Goal: Transaction & Acquisition: Purchase product/service

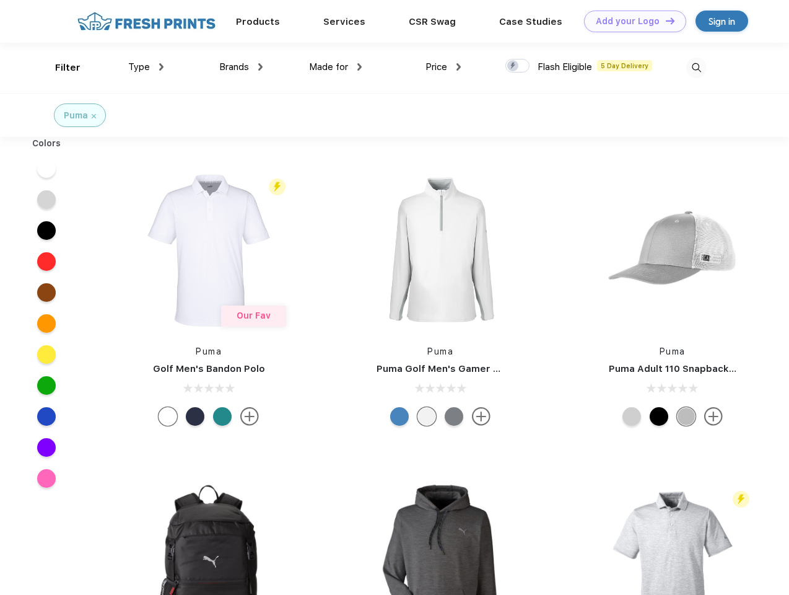
click at [631, 21] on link "Add your Logo Design Tool" at bounding box center [635, 22] width 102 height 22
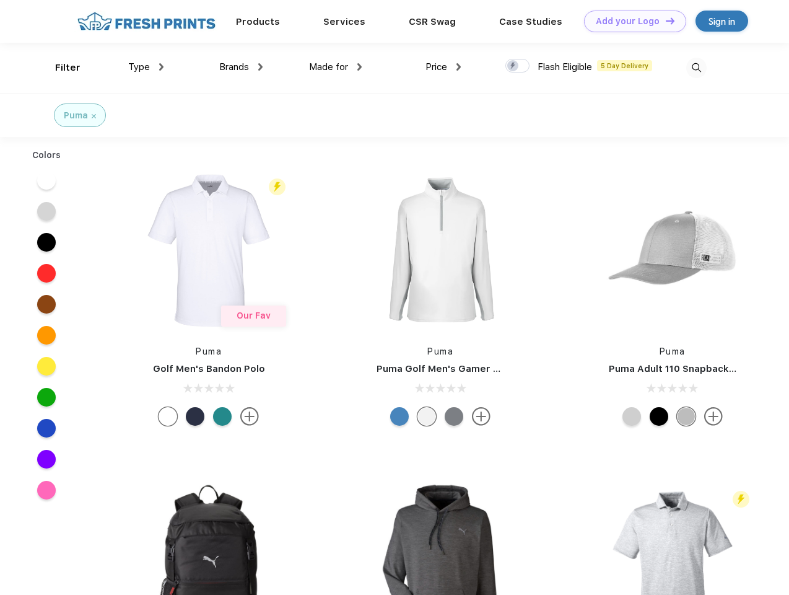
click at [0, 0] on div "Design Tool" at bounding box center [0, 0] width 0 height 0
click at [665, 20] on link "Add your Logo Design Tool" at bounding box center [635, 22] width 102 height 22
click at [59, 68] on div "Filter" at bounding box center [67, 68] width 25 height 14
click at [146, 67] on span "Type" at bounding box center [139, 66] width 22 height 11
click at [241, 67] on span "Brands" at bounding box center [234, 66] width 30 height 11
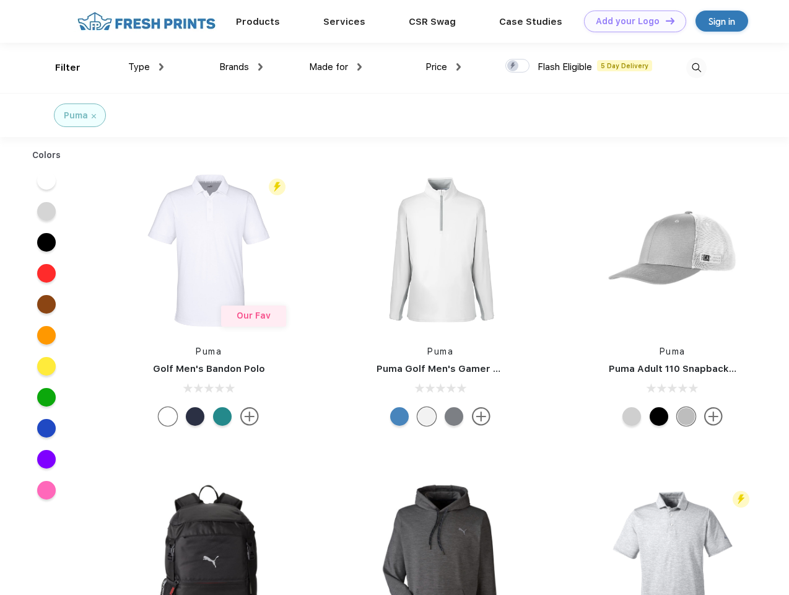
click at [336, 67] on span "Made for" at bounding box center [328, 66] width 39 height 11
click at [444, 67] on span "Price" at bounding box center [437, 66] width 22 height 11
click at [518, 66] on div at bounding box center [518, 66] width 24 height 14
click at [514, 66] on input "checkbox" at bounding box center [510, 62] width 8 height 8
click at [696, 68] on img at bounding box center [697, 68] width 20 height 20
